Goal: Check status: Check status

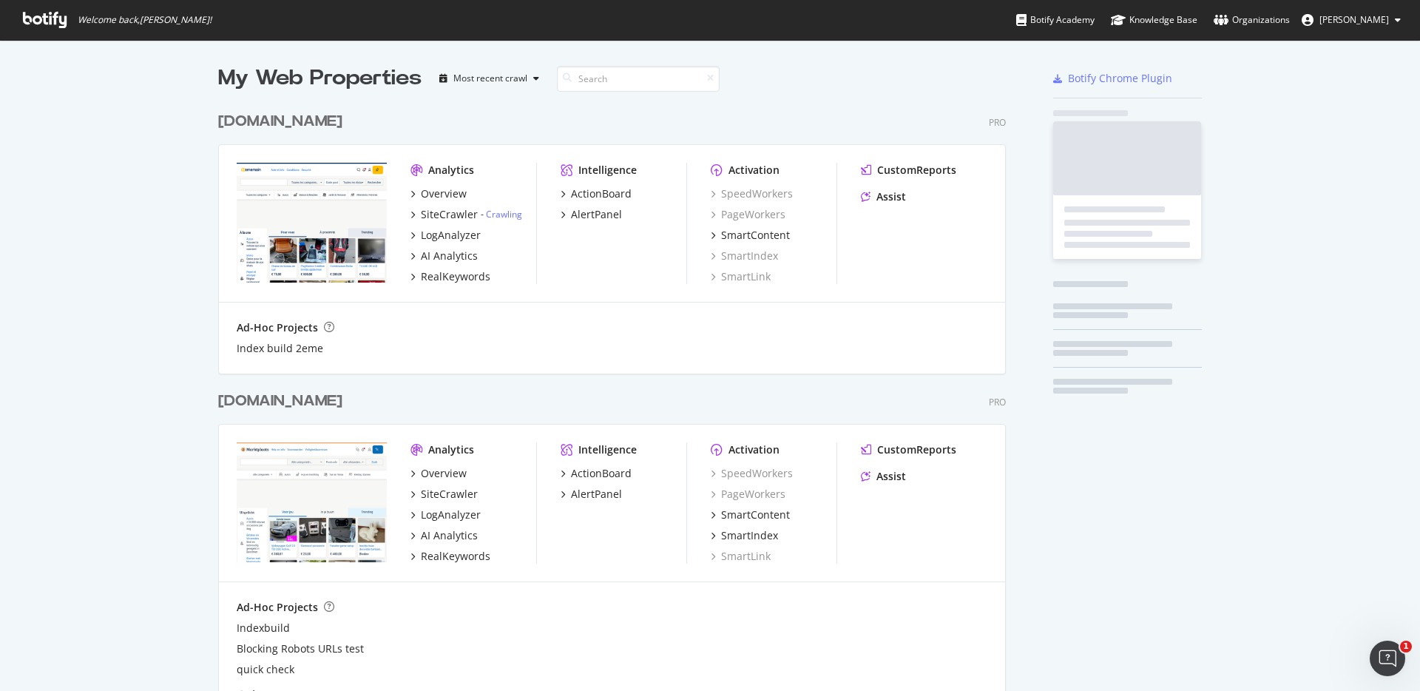
scroll to position [907, 800]
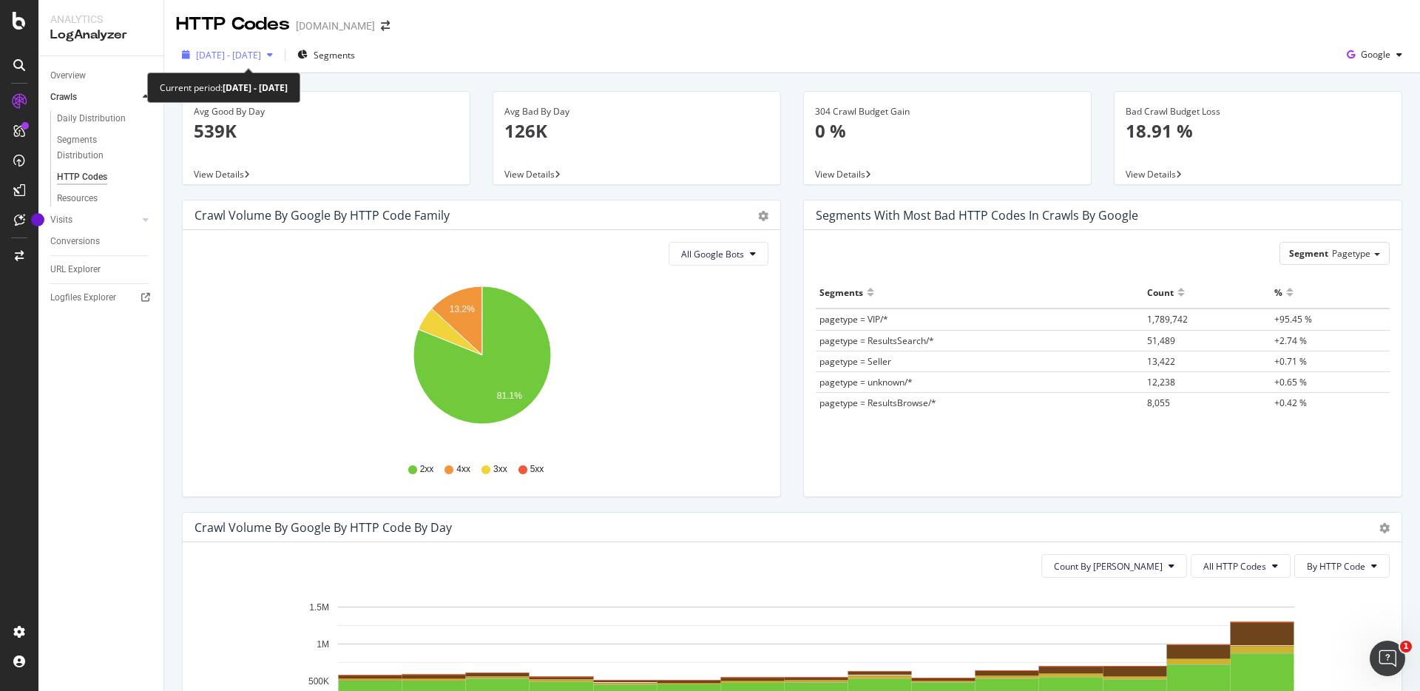
click at [232, 58] on span "2025 Sep. 28th - Oct. 12th" at bounding box center [228, 55] width 65 height 13
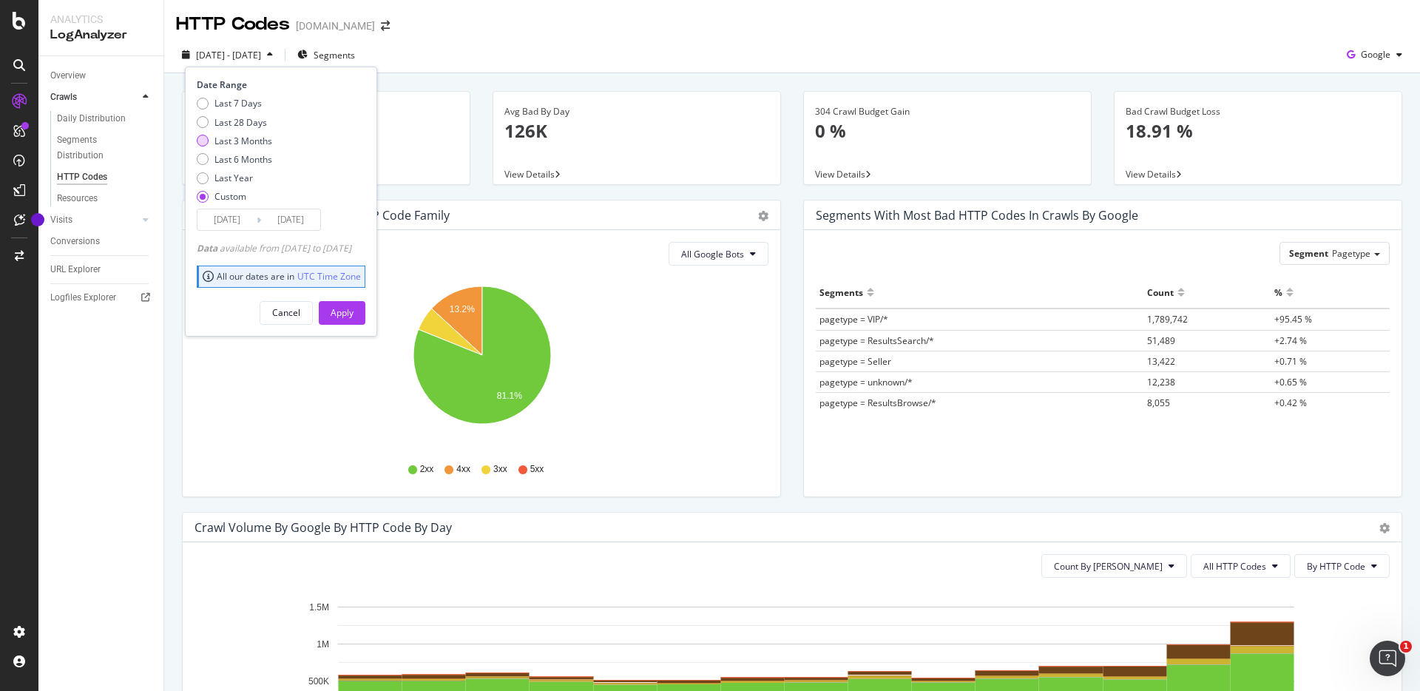
click at [254, 141] on div "Last 3 Months" at bounding box center [244, 141] width 58 height 13
type input "2025/07/14"
type input "2025/10/13"
click at [354, 317] on div "Apply" at bounding box center [342, 312] width 23 height 13
